Goal: Task Accomplishment & Management: Complete application form

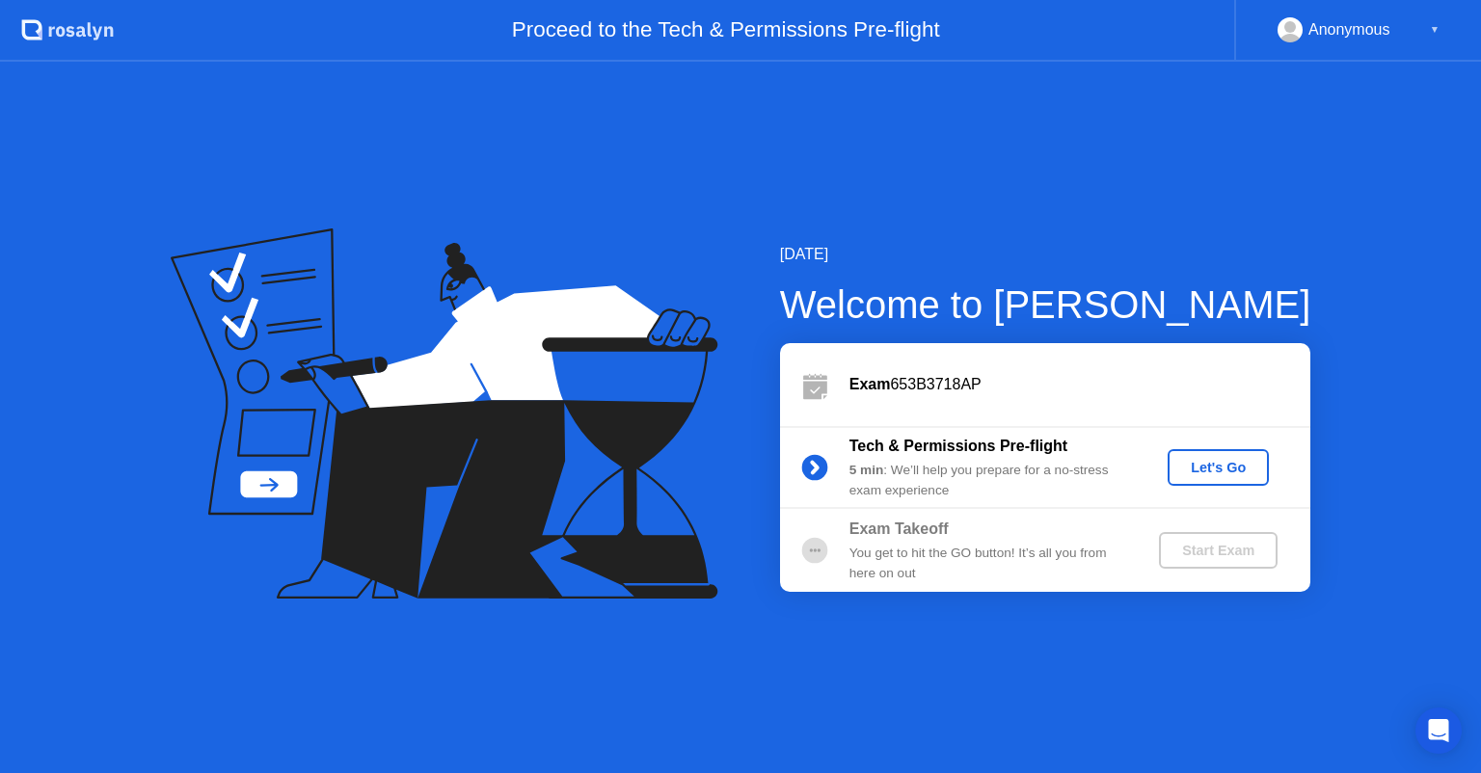
click at [1199, 471] on div "Let's Go" at bounding box center [1218, 467] width 86 height 15
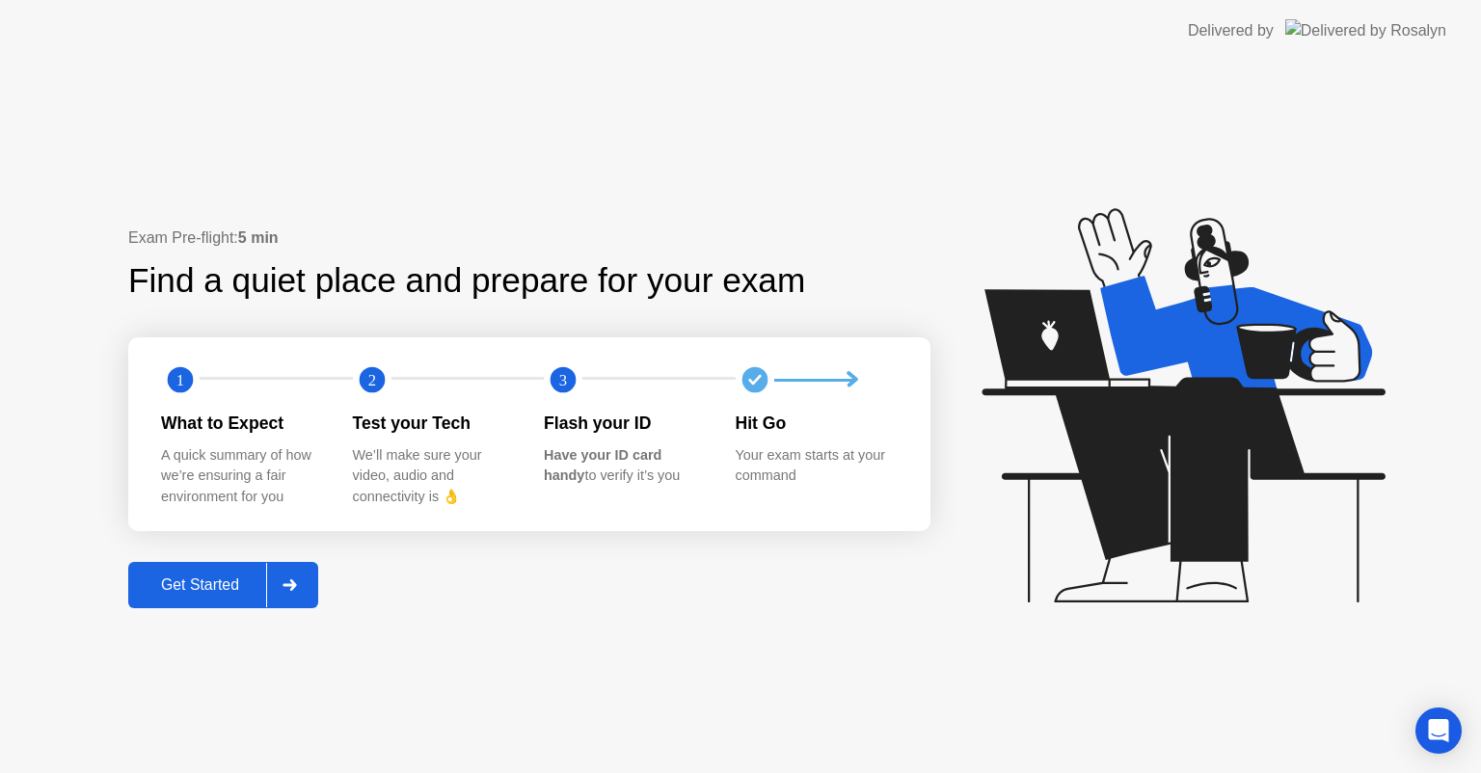
click at [250, 590] on div "Get Started" at bounding box center [200, 585] width 132 height 17
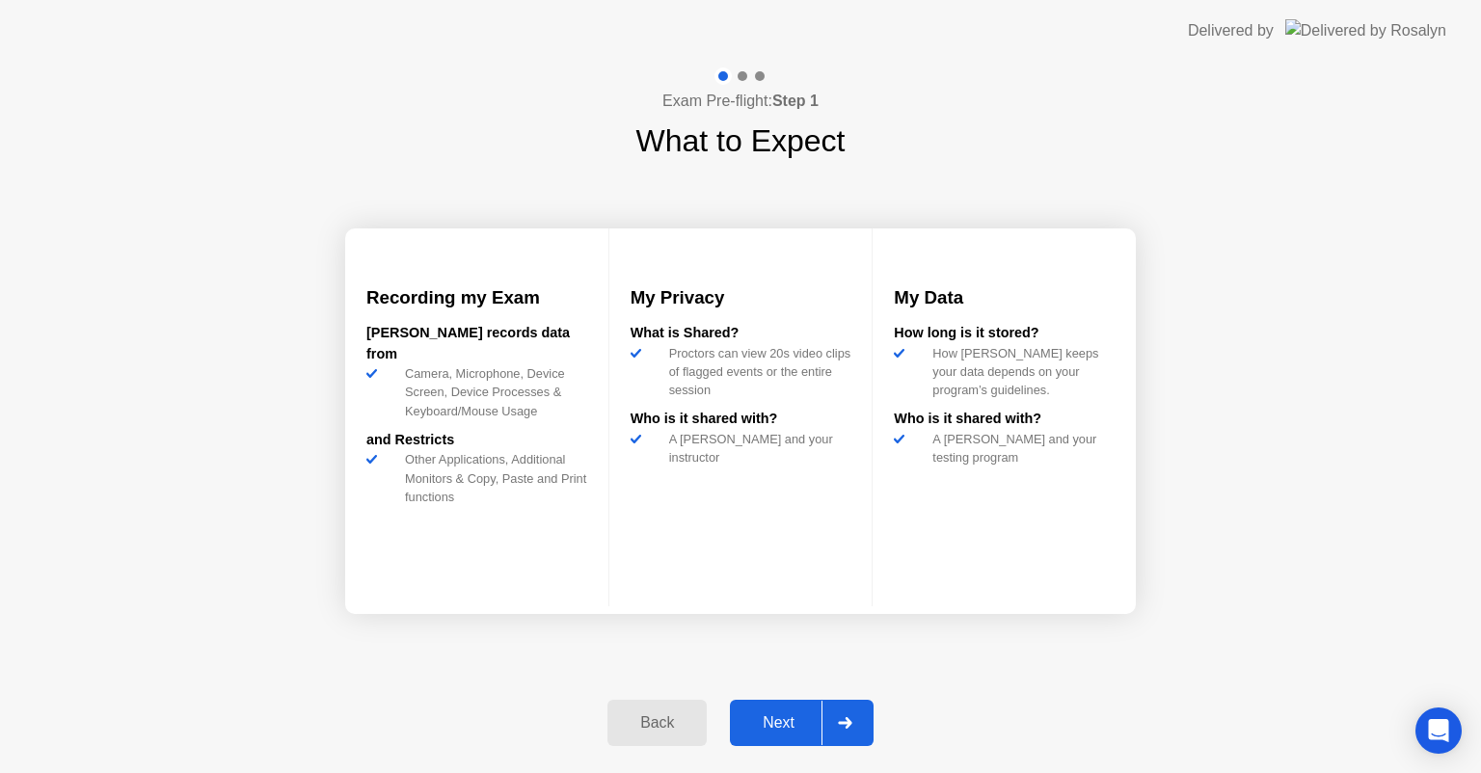
click at [789, 714] on div "Next" at bounding box center [779, 722] width 86 height 17
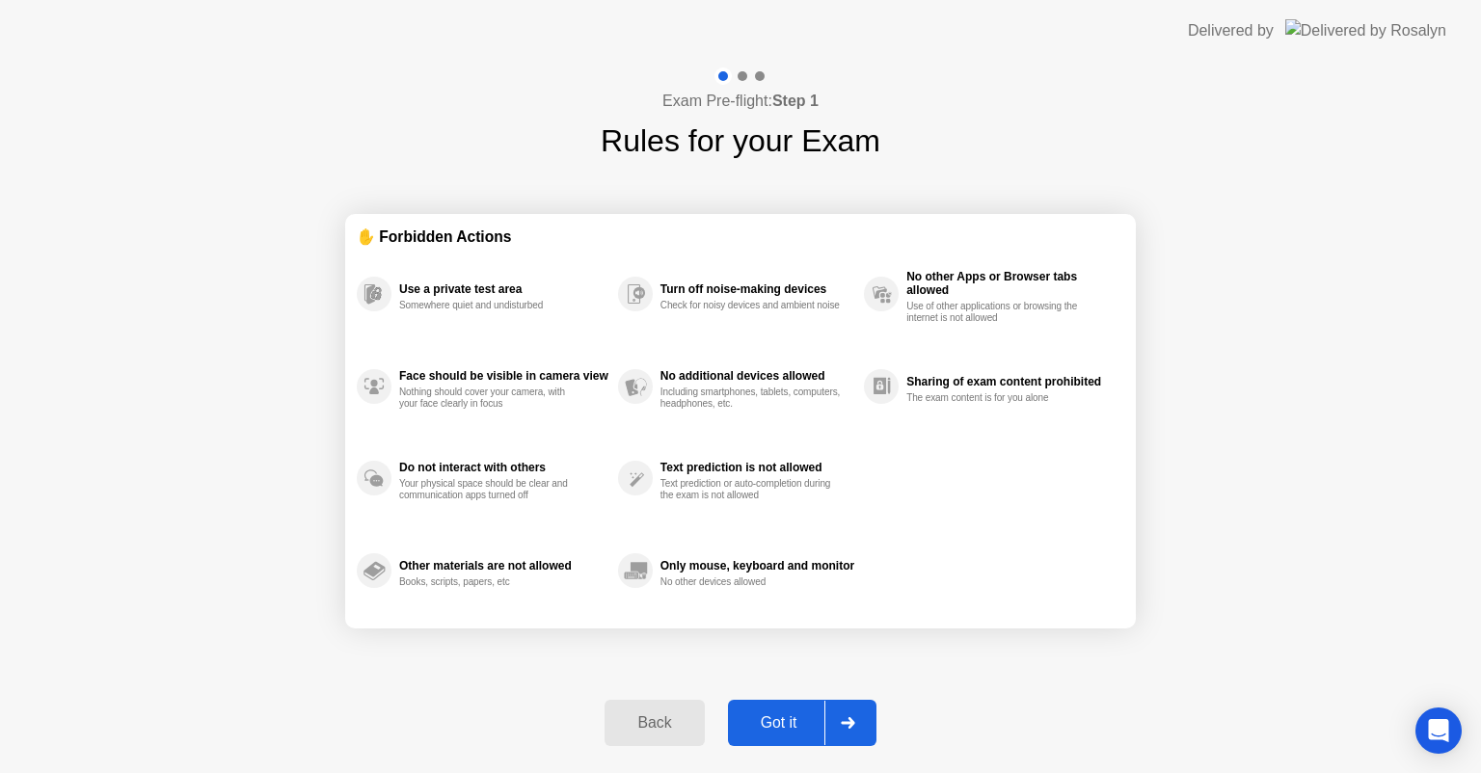
click at [789, 714] on div "Got it" at bounding box center [779, 722] width 91 height 17
select select "**********"
select select "*******"
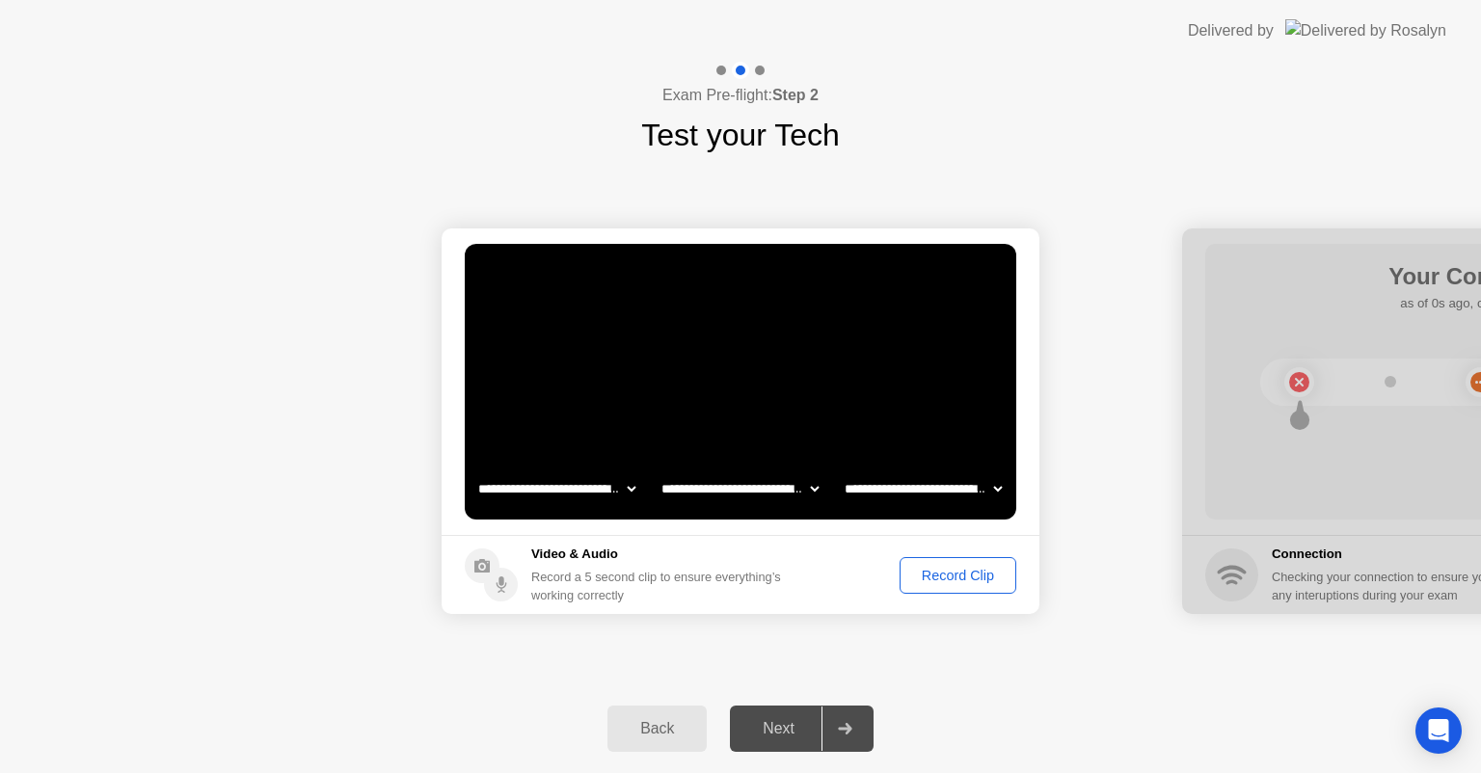
click at [958, 582] on div "Record Clip" at bounding box center [957, 575] width 103 height 15
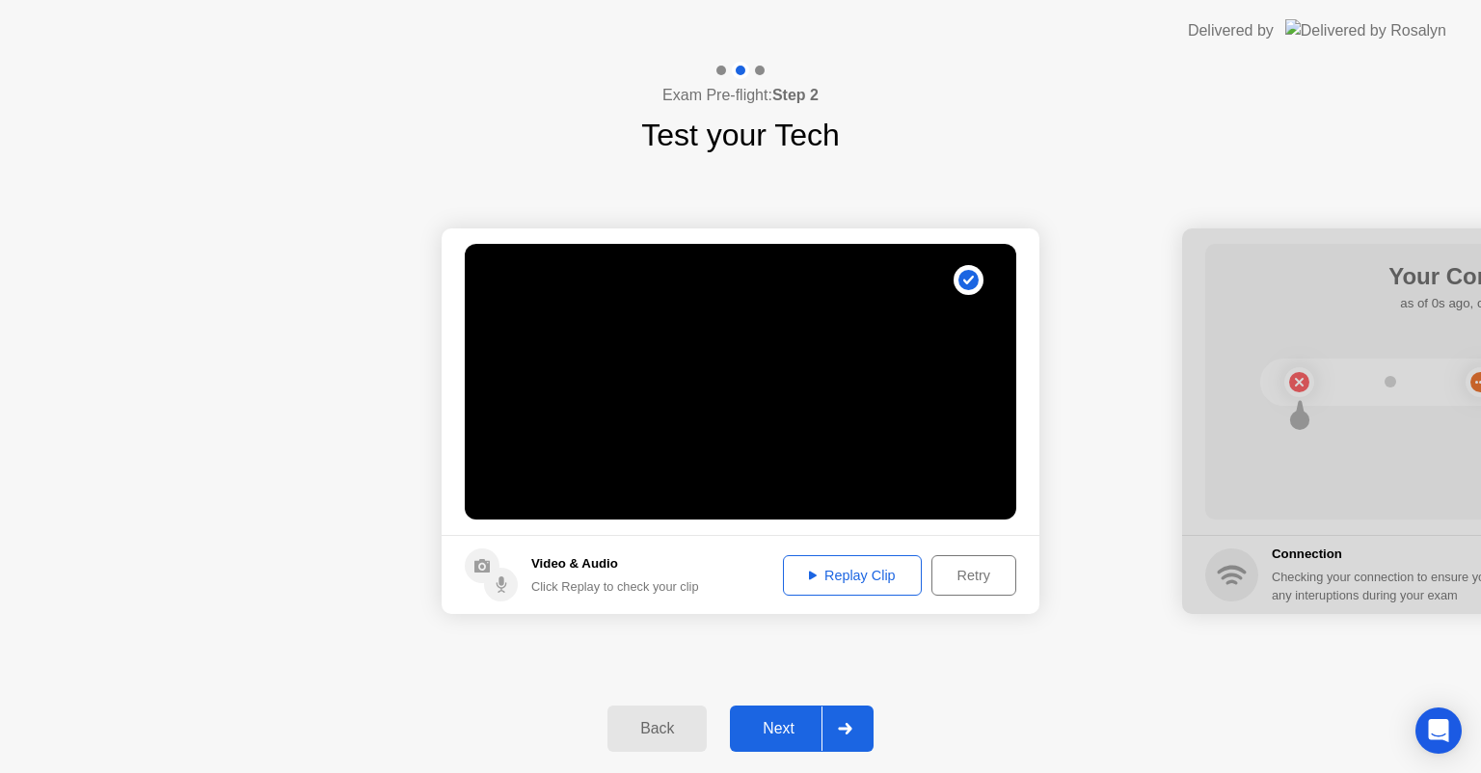
click at [889, 569] on div "Replay Clip" at bounding box center [852, 575] width 125 height 15
click at [962, 586] on button "Retry" at bounding box center [973, 575] width 85 height 40
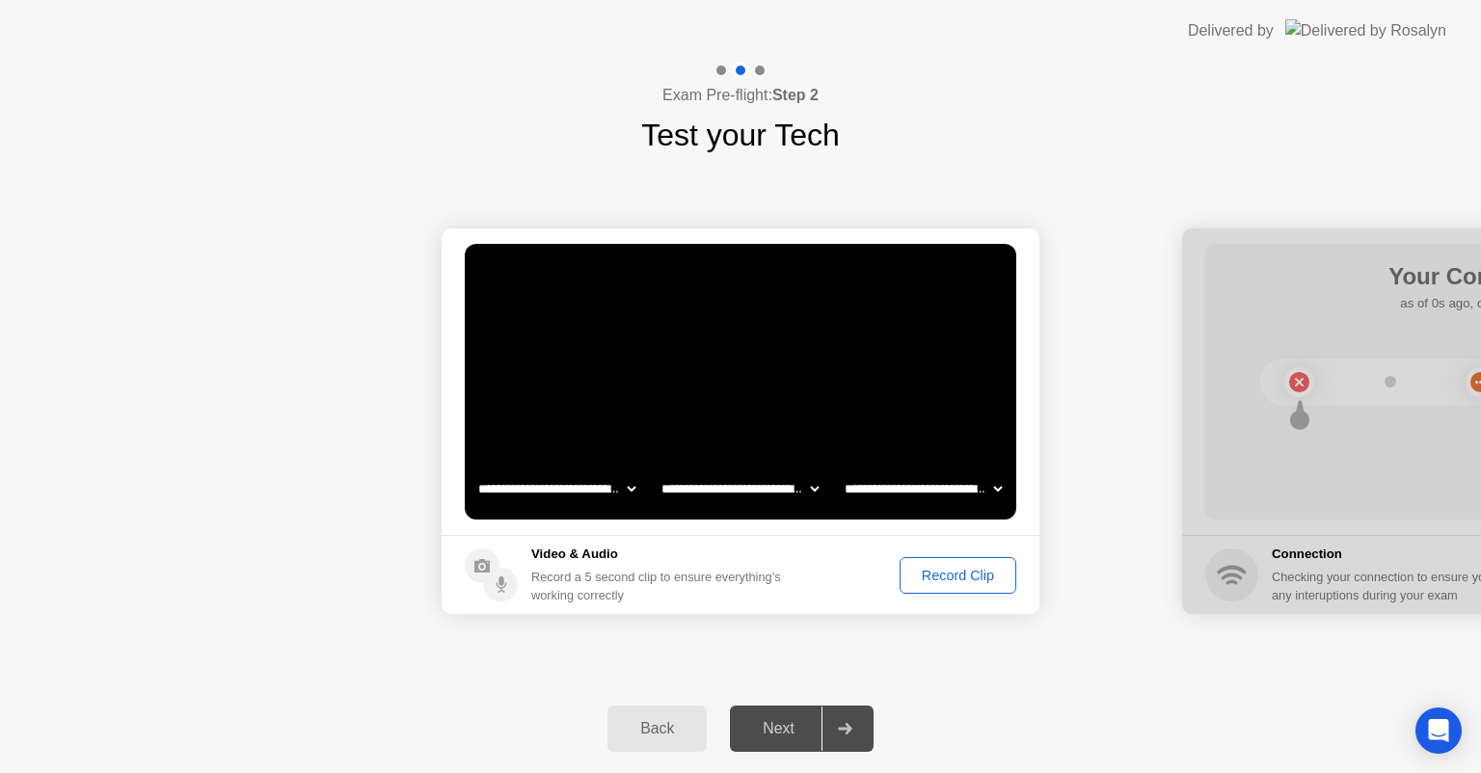
click at [954, 568] on div "Record Clip" at bounding box center [957, 575] width 103 height 15
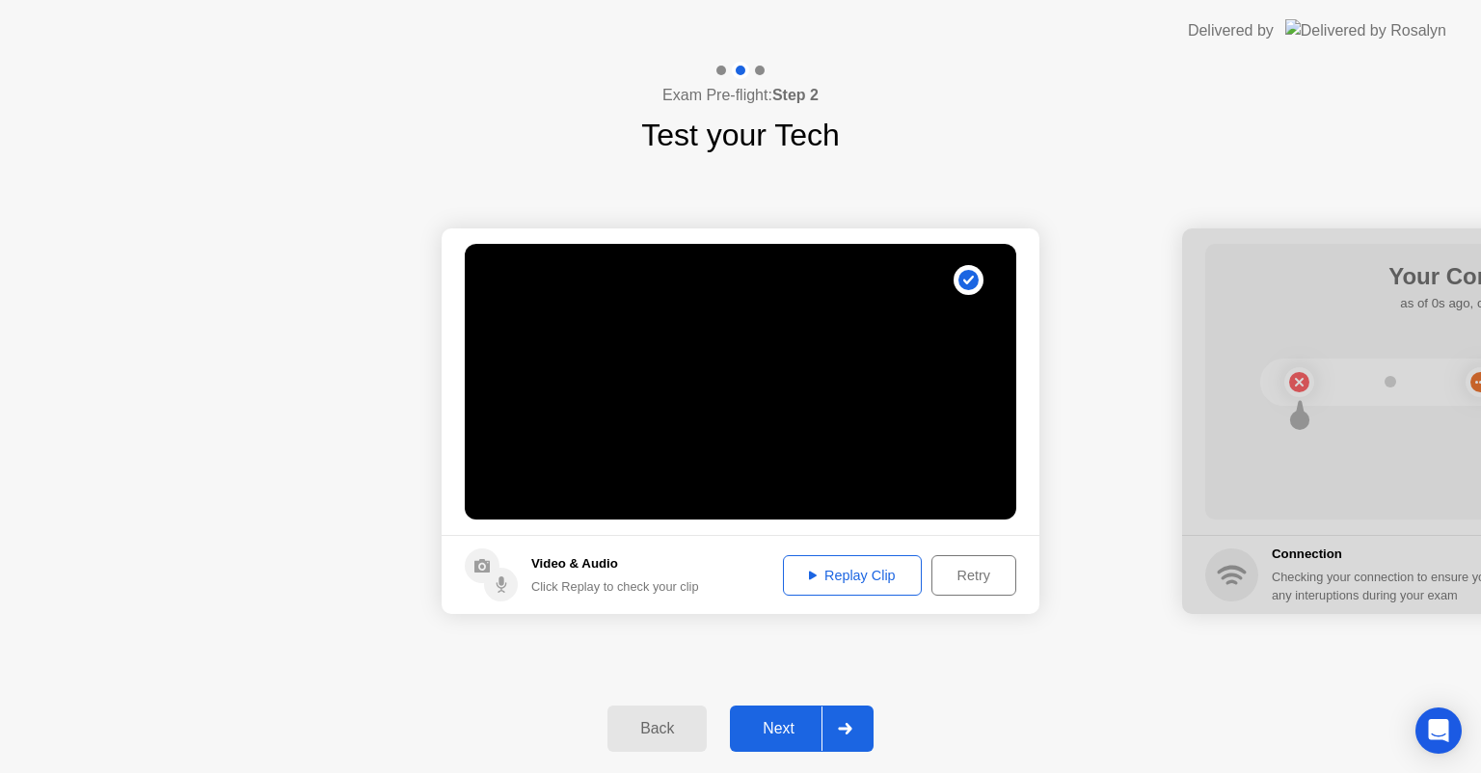
click at [815, 729] on div "Next" at bounding box center [779, 728] width 86 height 17
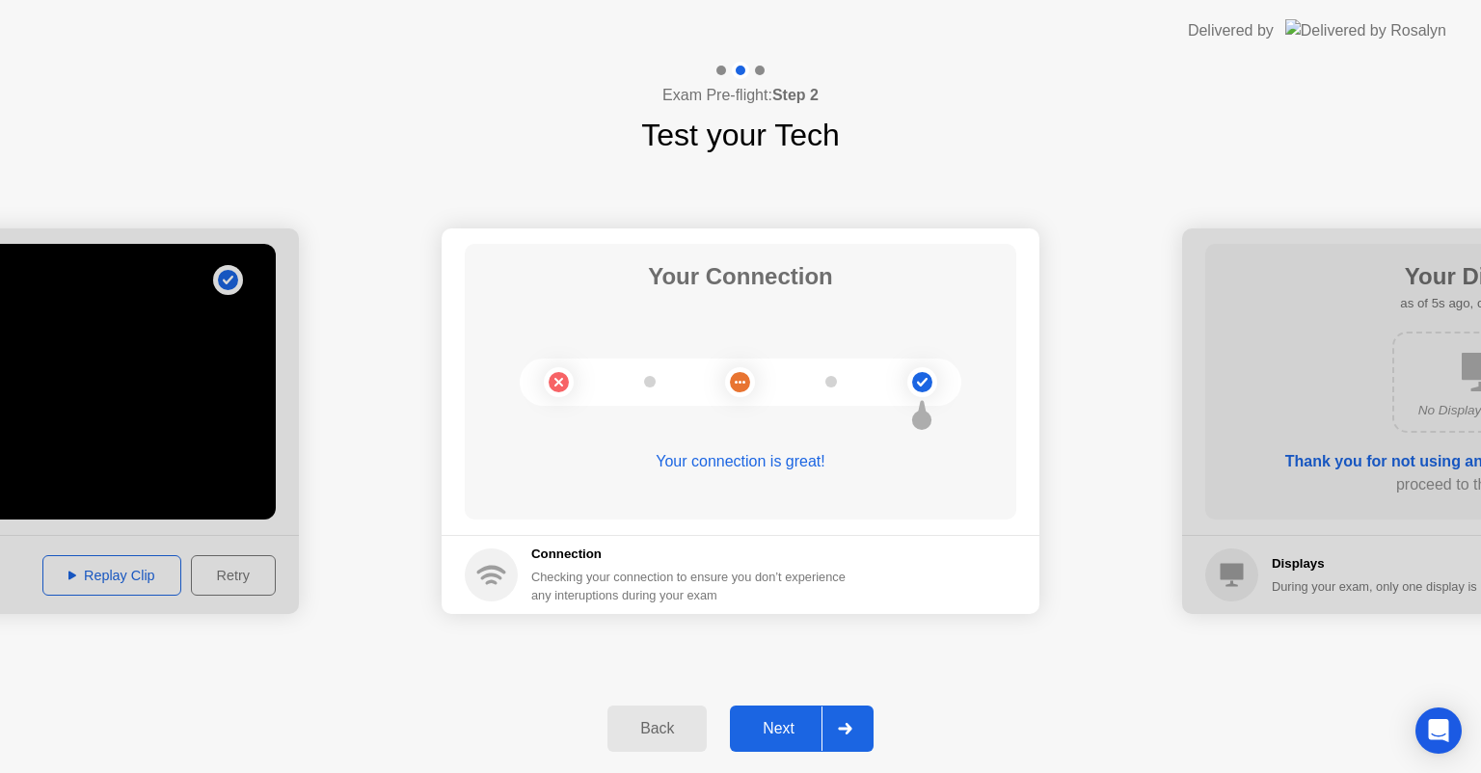
click at [823, 729] on div at bounding box center [844, 729] width 46 height 44
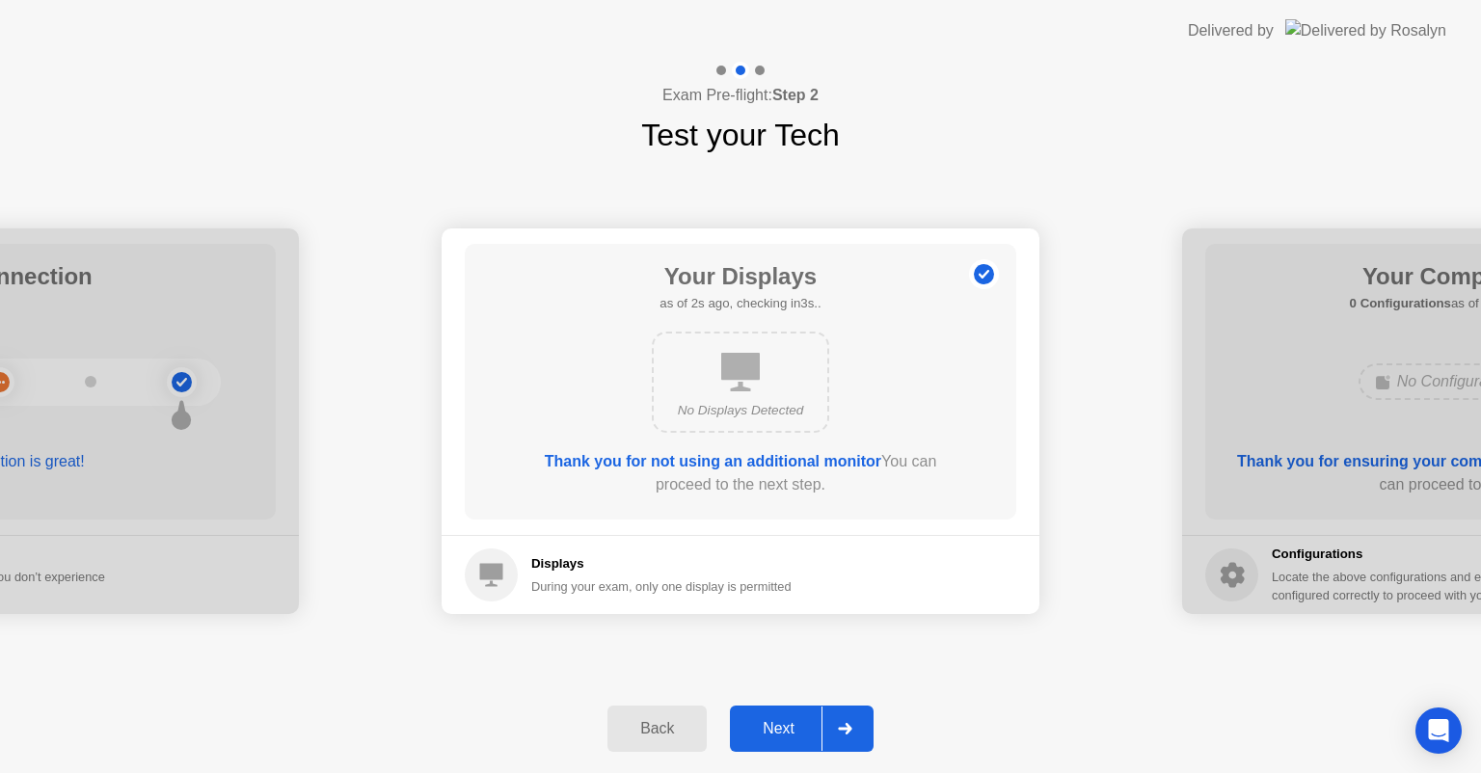
click at [823, 729] on div at bounding box center [844, 729] width 46 height 44
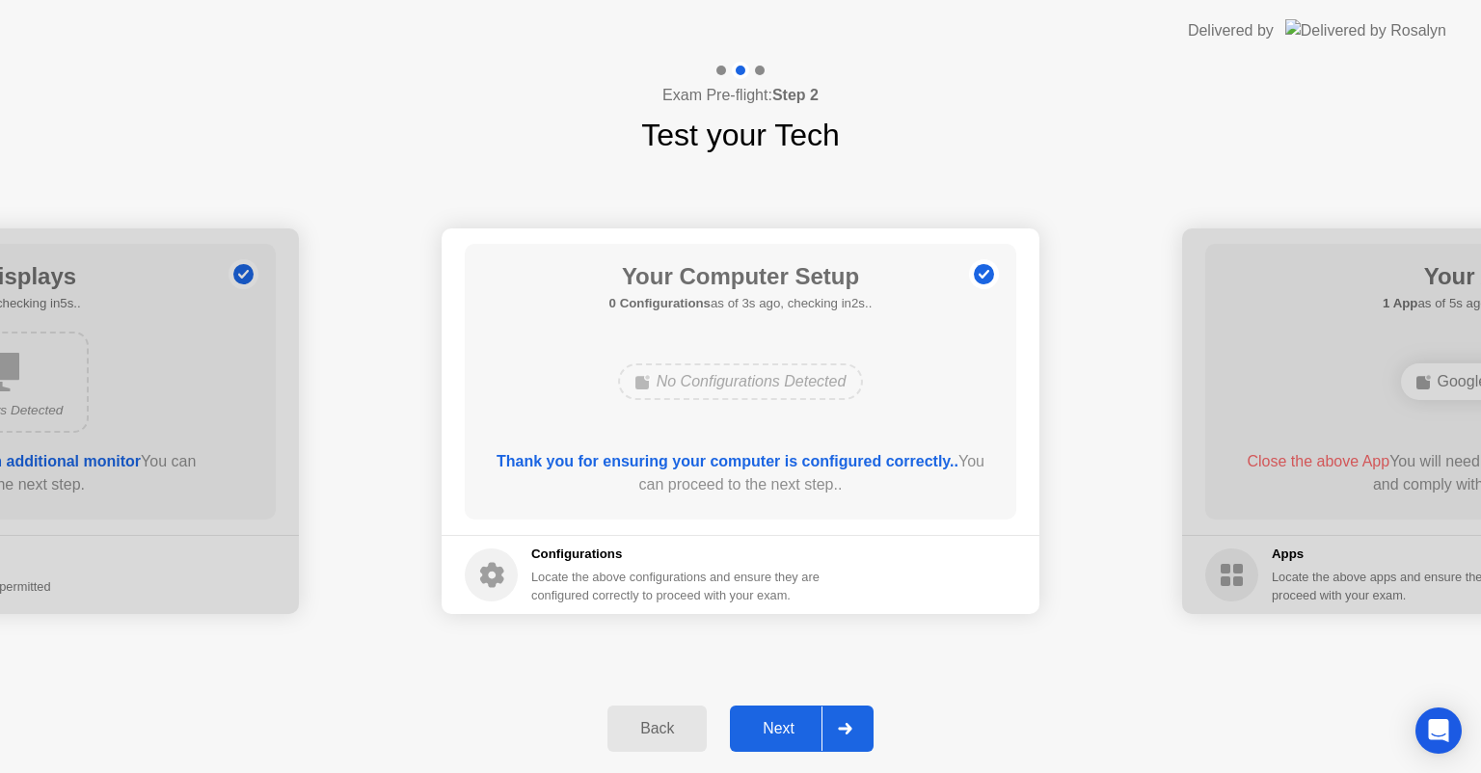
click at [823, 729] on div at bounding box center [844, 729] width 46 height 44
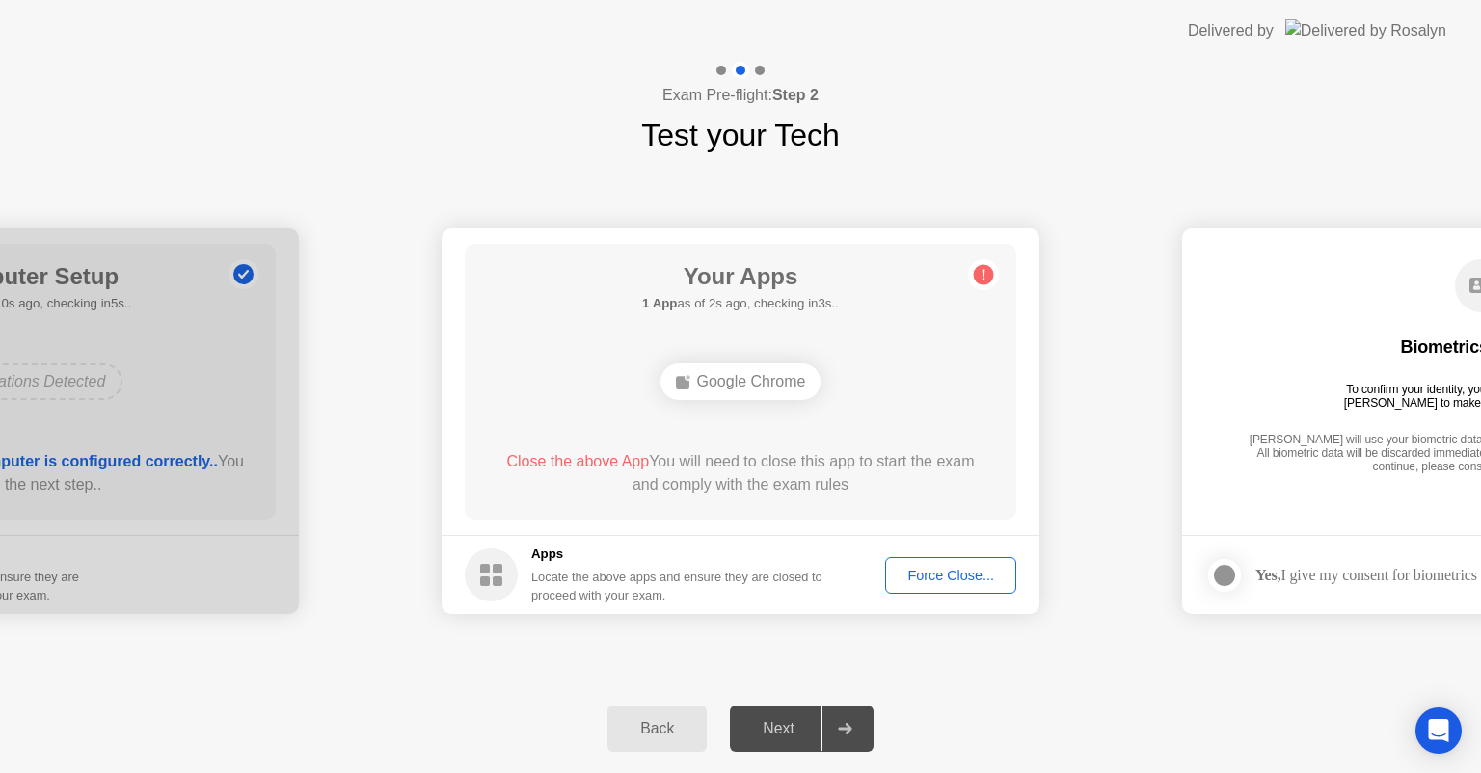
click at [940, 578] on div "Force Close..." at bounding box center [951, 575] width 118 height 15
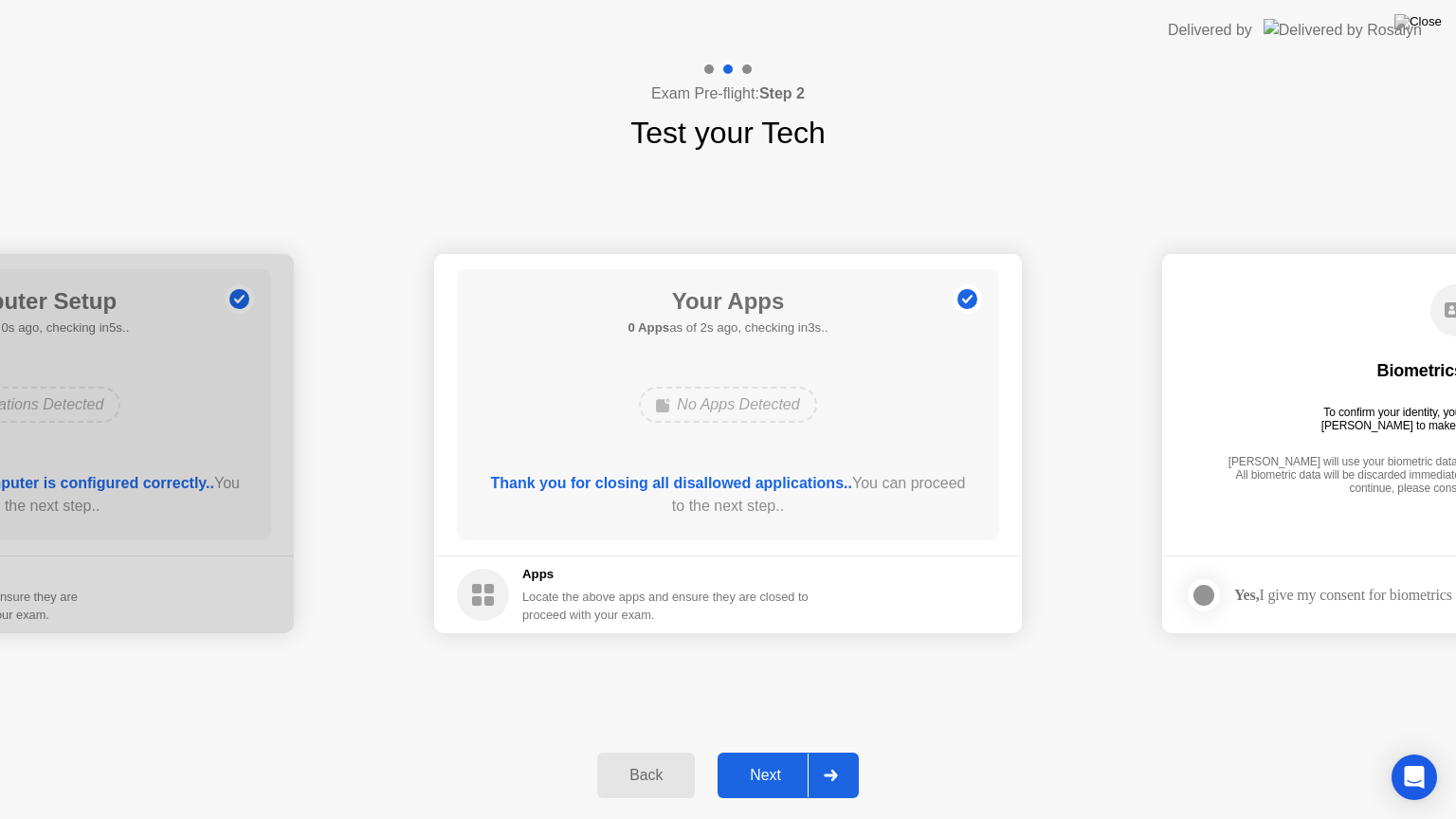
click at [798, 759] on button "Next" at bounding box center [788, 776] width 142 height 45
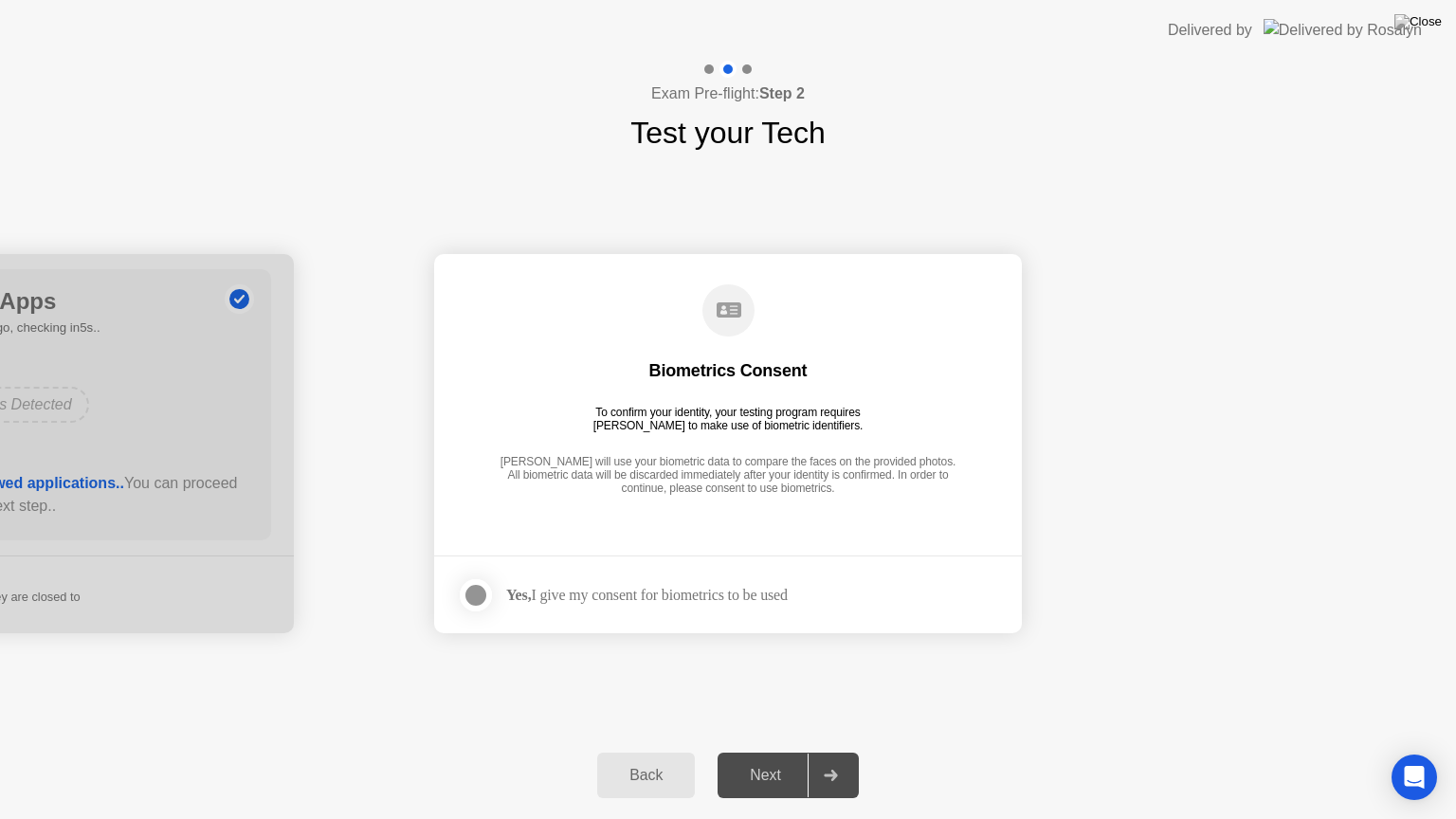
click at [709, 595] on div "Yes, I give my consent for biometrics to be used" at bounding box center [647, 595] width 281 height 18
click at [475, 591] on div at bounding box center [475, 595] width 23 height 23
click at [800, 759] on div "Next" at bounding box center [766, 775] width 85 height 17
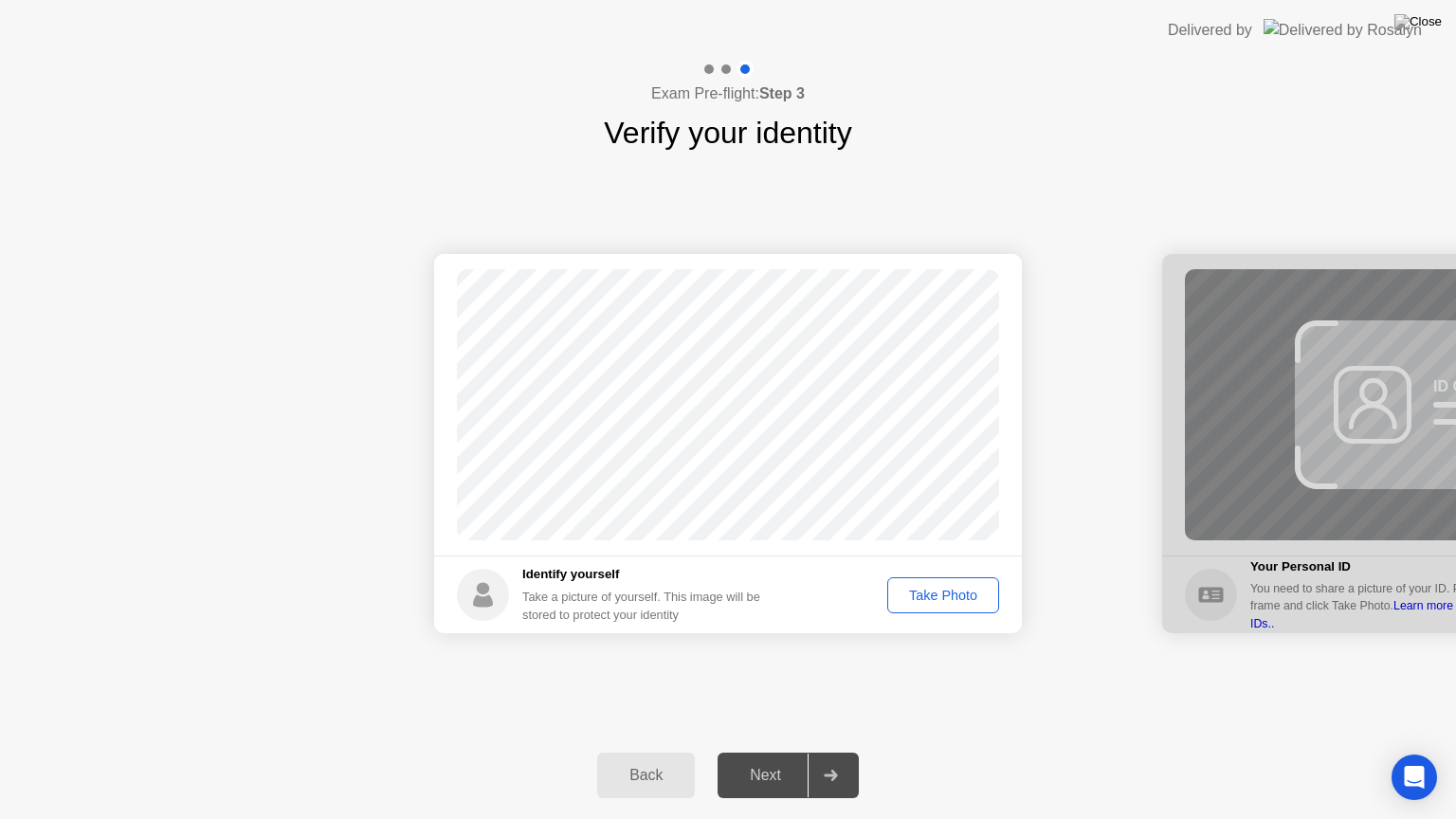
click at [914, 596] on div "Take Photo" at bounding box center [943, 595] width 98 height 15
click at [787, 759] on div "Next" at bounding box center [766, 775] width 85 height 17
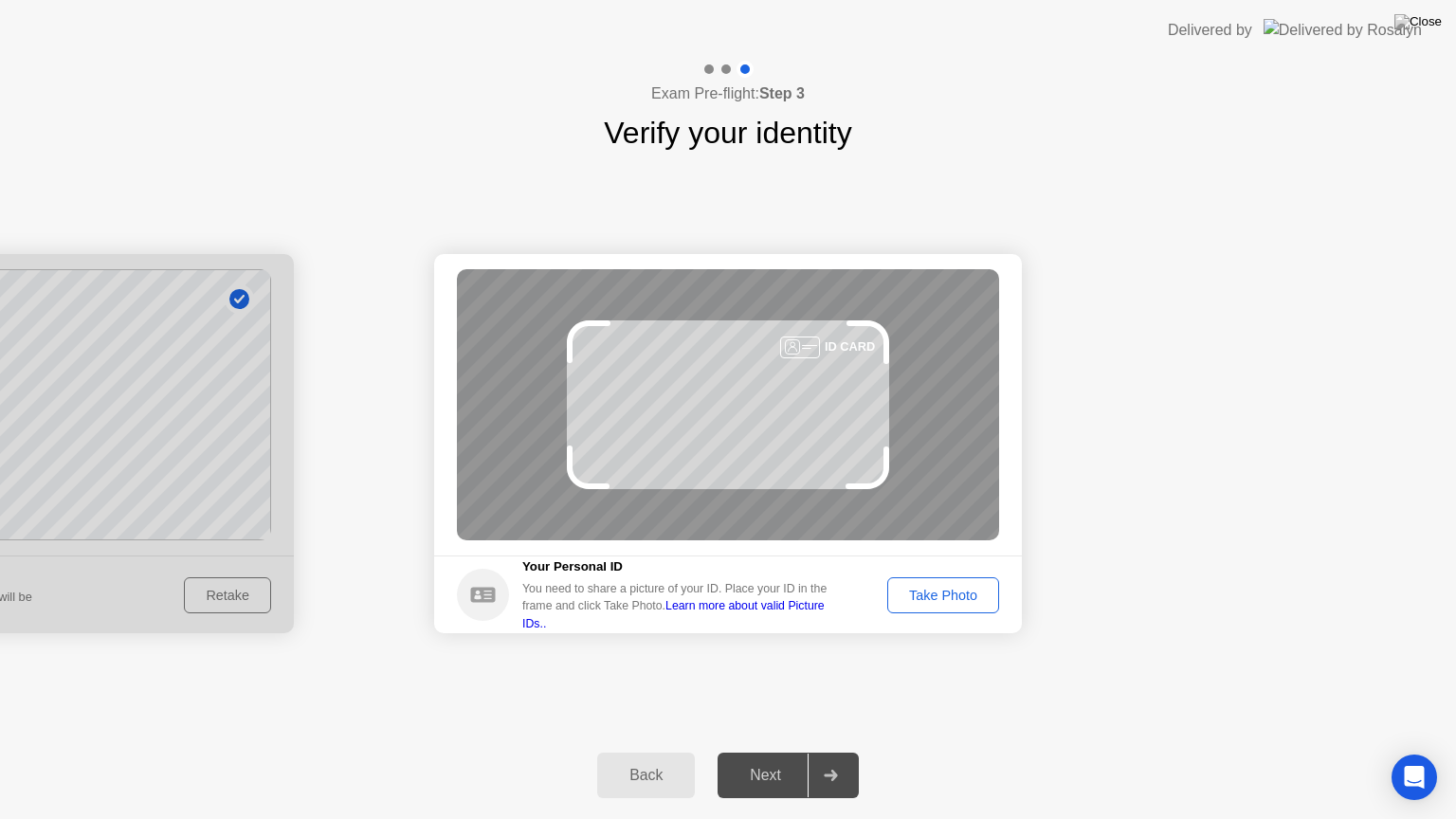
click at [947, 580] on button "Take Photo" at bounding box center [943, 595] width 112 height 36
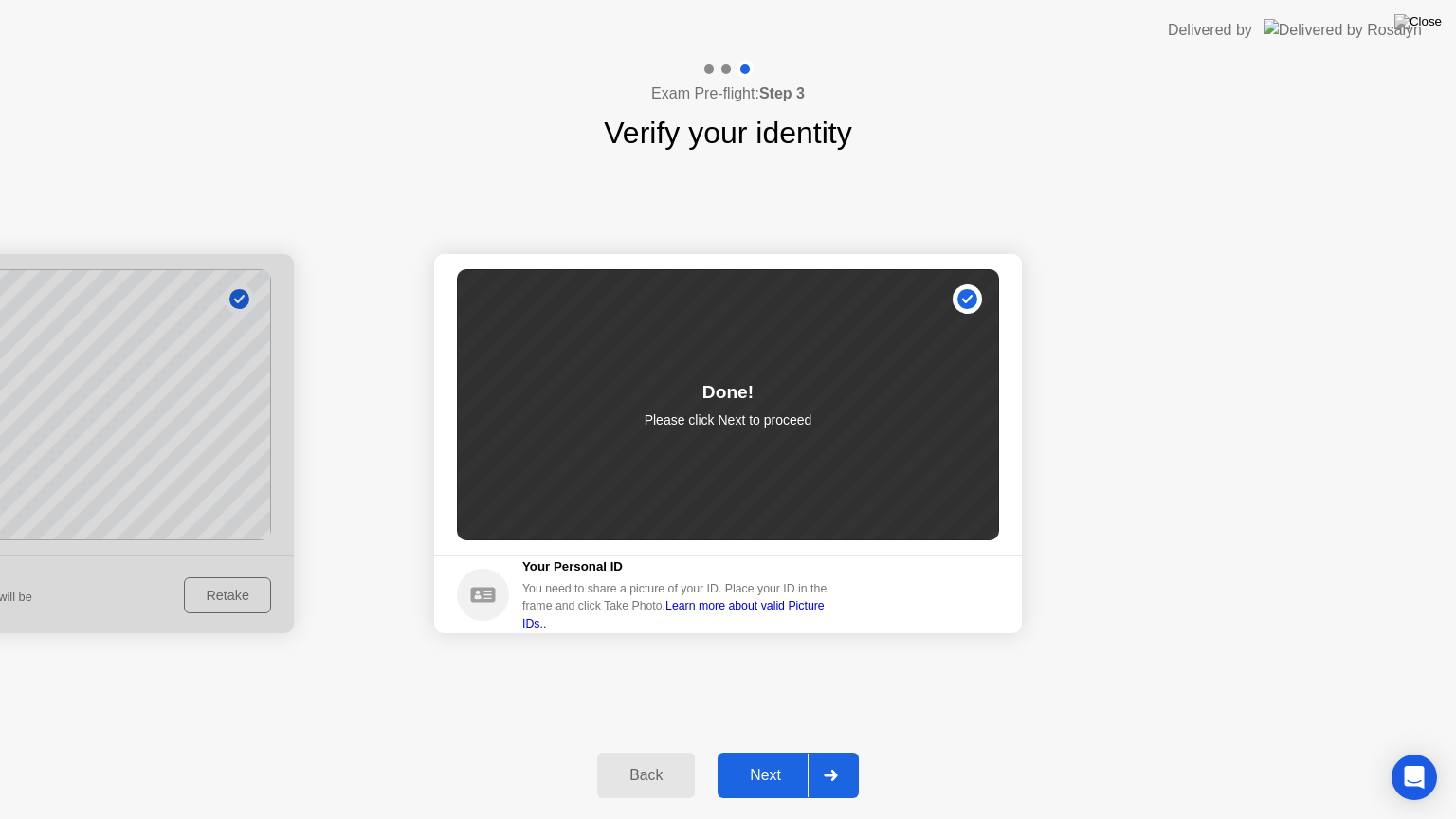
click at [833, 759] on icon at bounding box center [831, 776] width 14 height 12
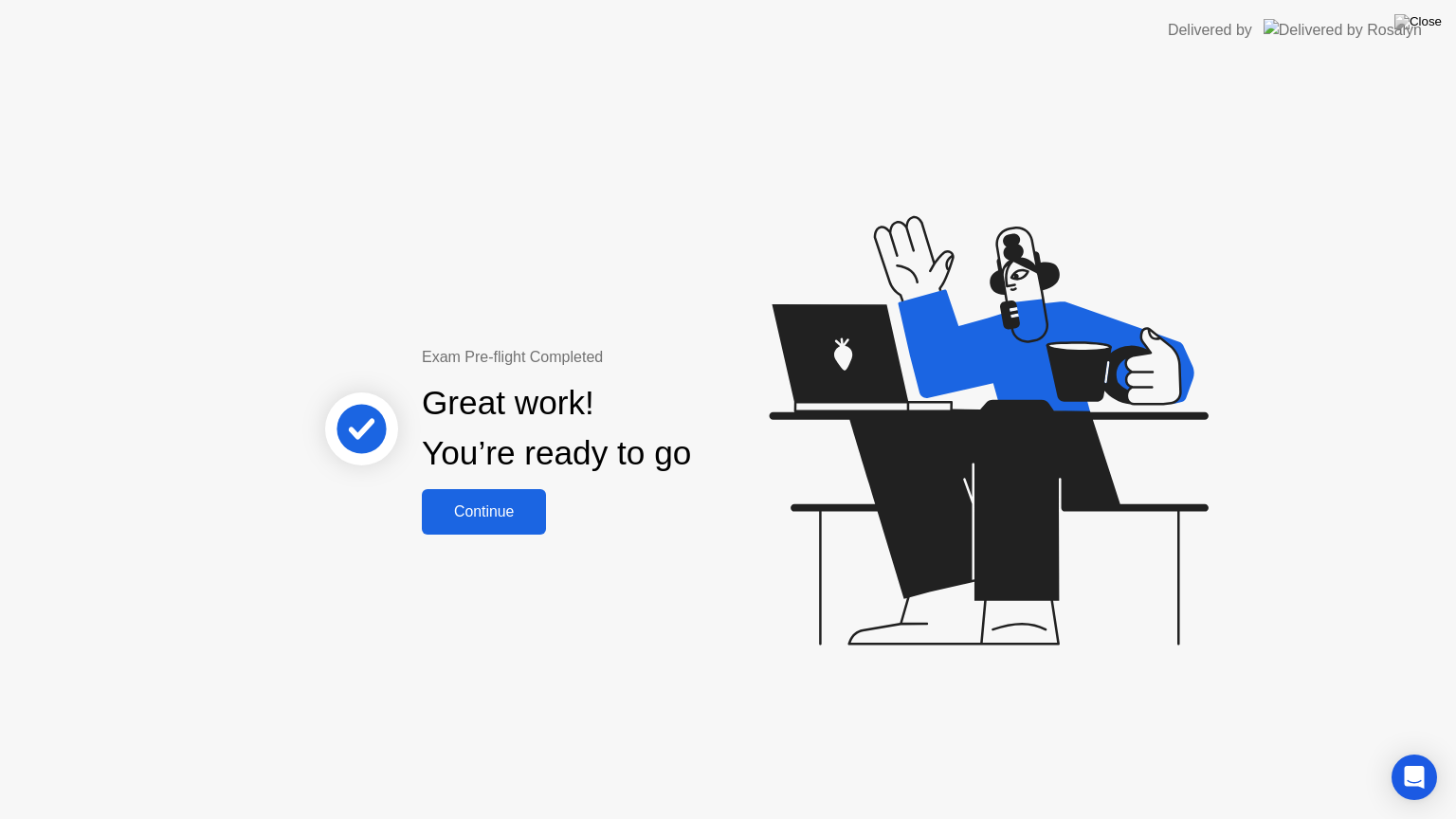
click at [474, 508] on div "Continue" at bounding box center [484, 511] width 113 height 17
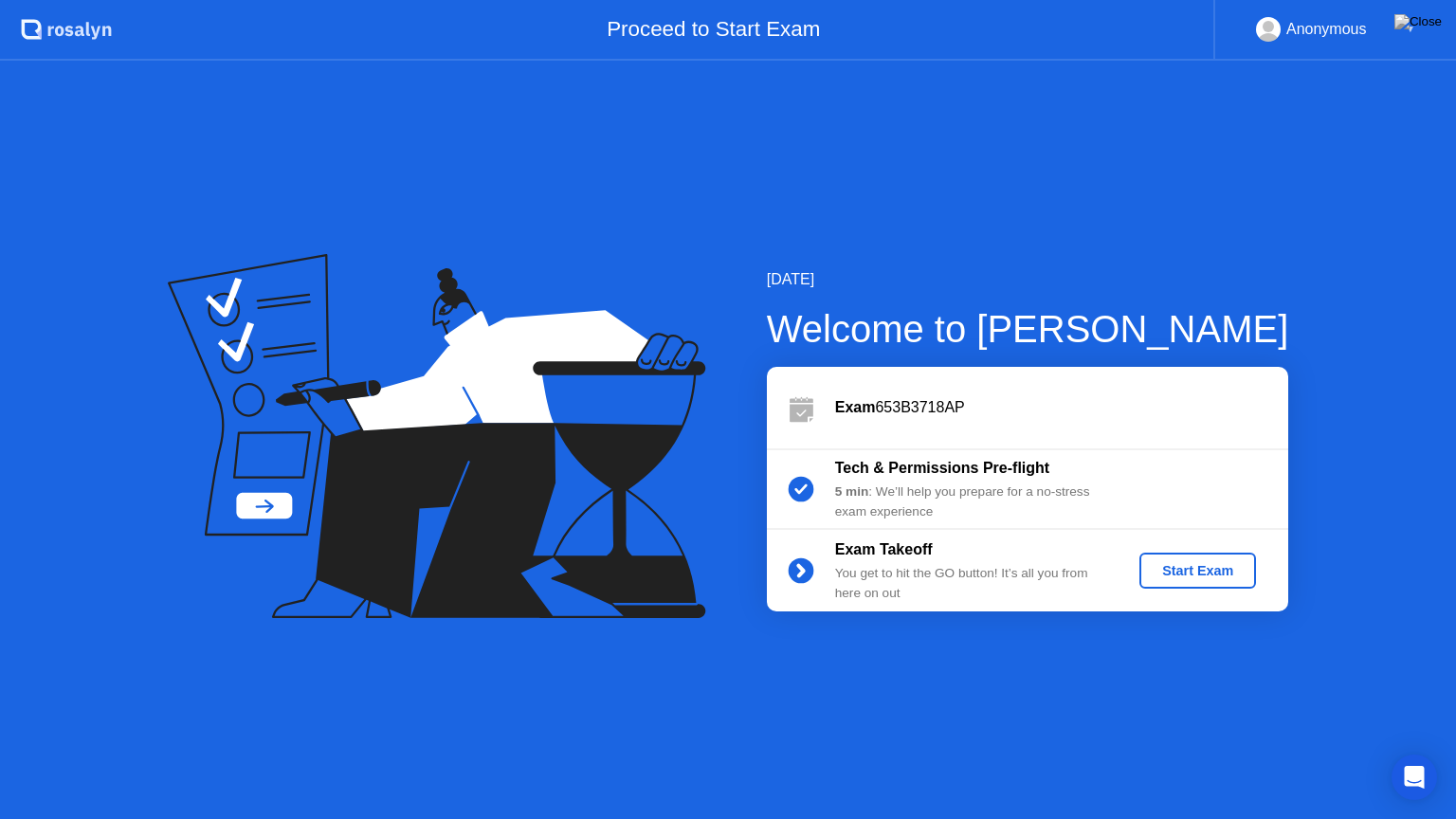
click at [1174, 563] on div "Start Exam" at bounding box center [1197, 570] width 101 height 15
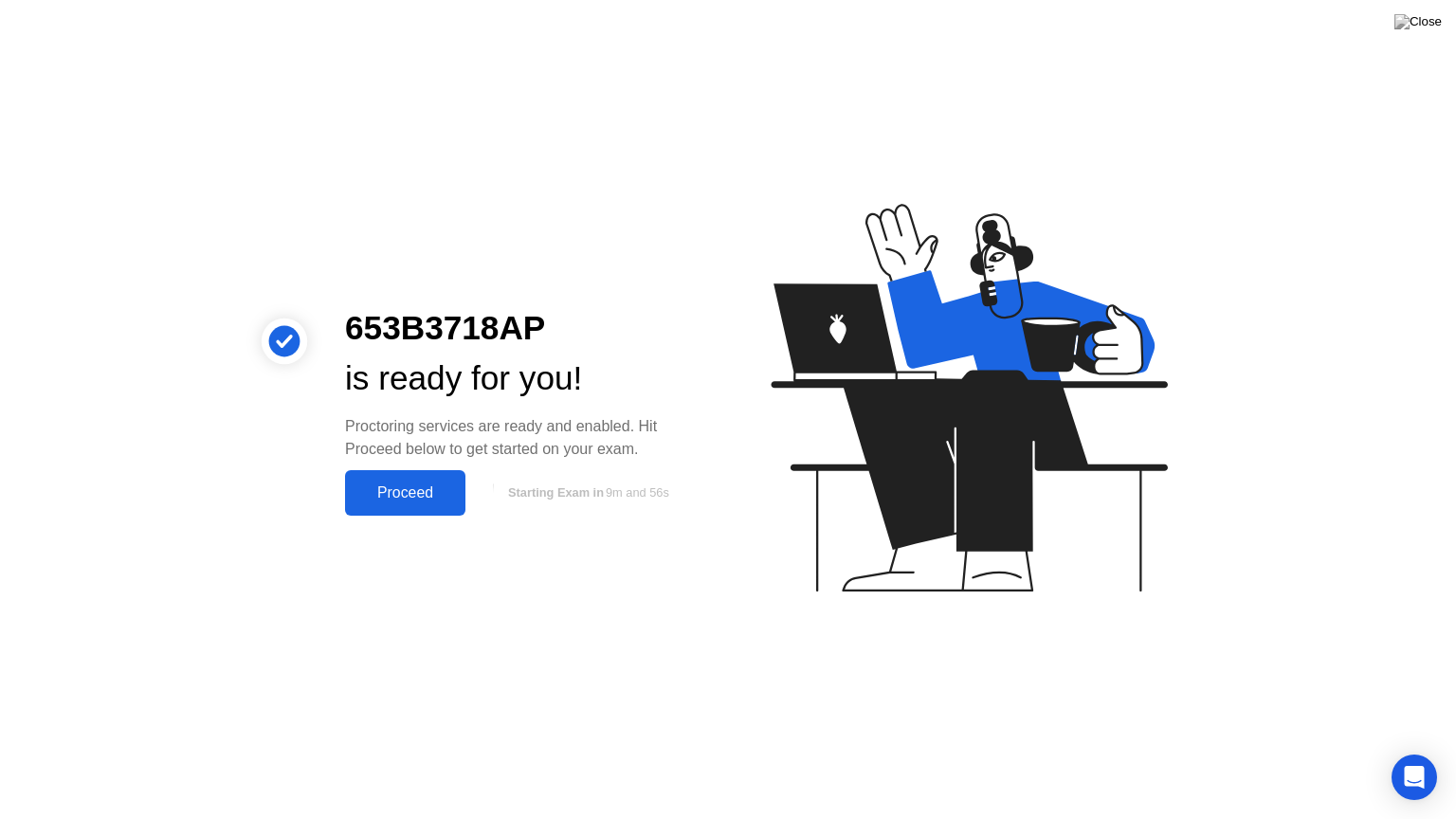
click at [429, 493] on div "Proceed" at bounding box center [405, 493] width 109 height 17
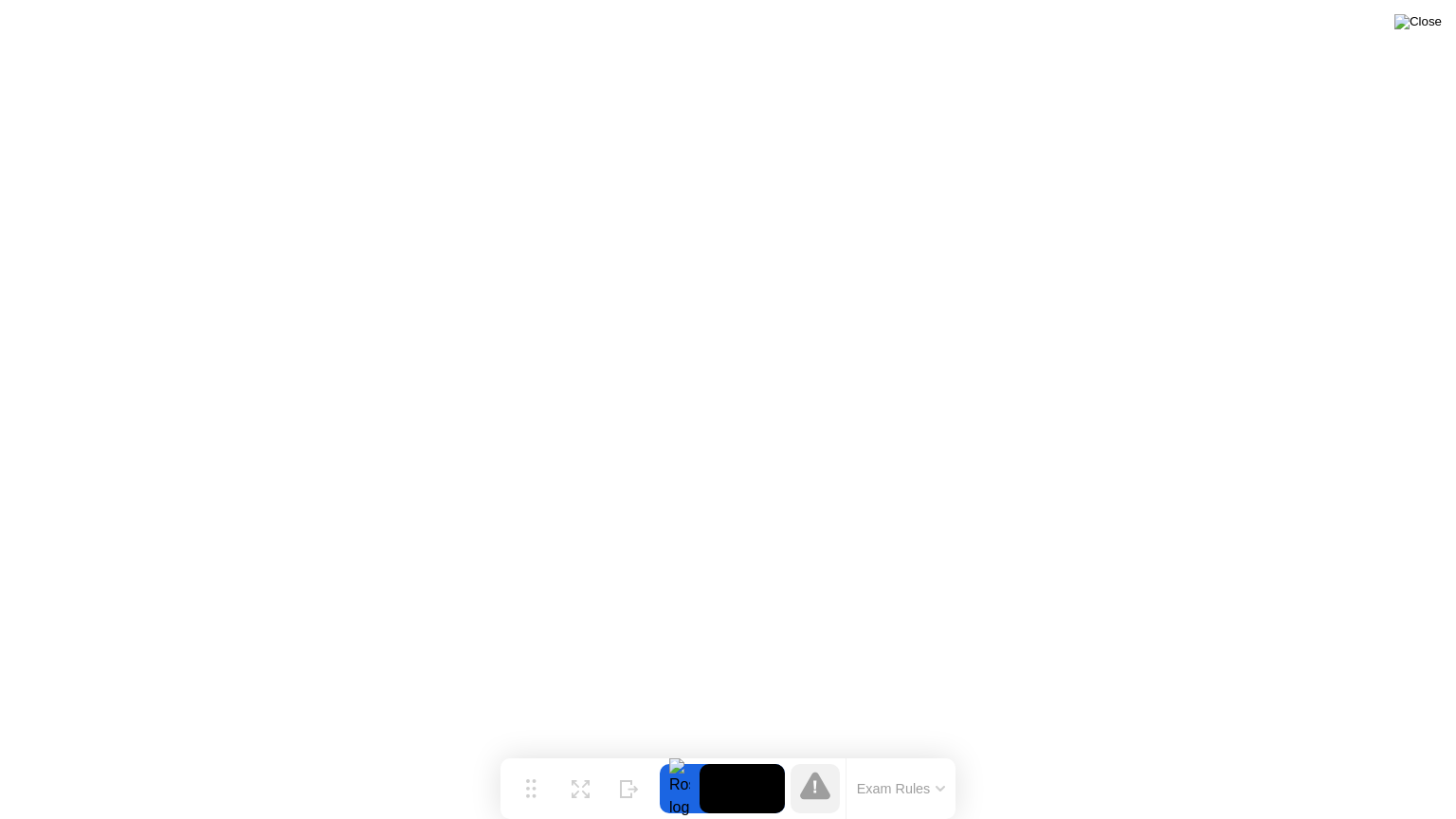
click at [1434, 21] on img at bounding box center [1418, 21] width 47 height 15
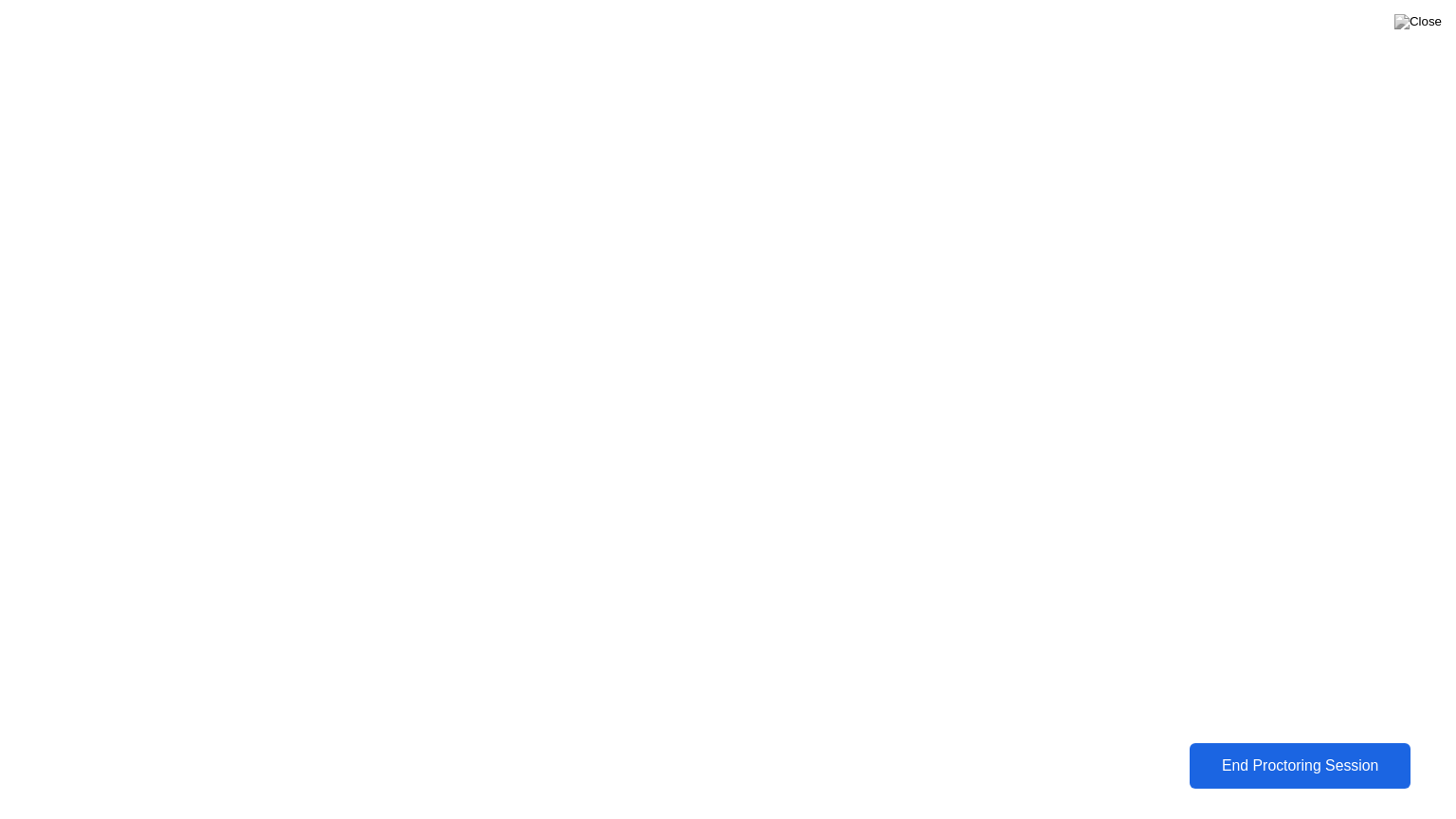
click at [1321, 759] on div "End Proctoring Session" at bounding box center [1300, 765] width 209 height 17
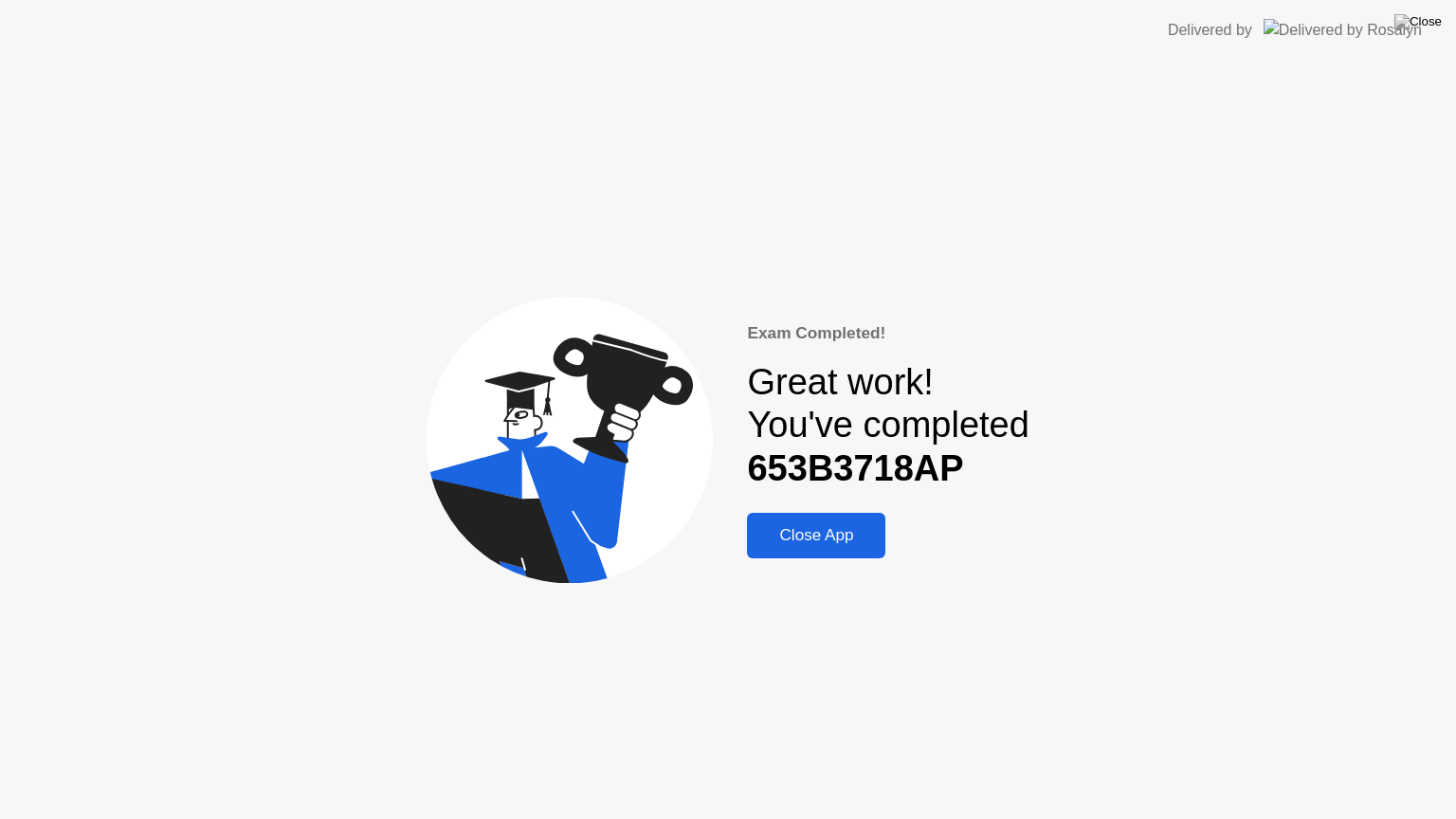
click at [801, 530] on div "Close App" at bounding box center [816, 535] width 127 height 19
